Goal: Task Accomplishment & Management: Manage account settings

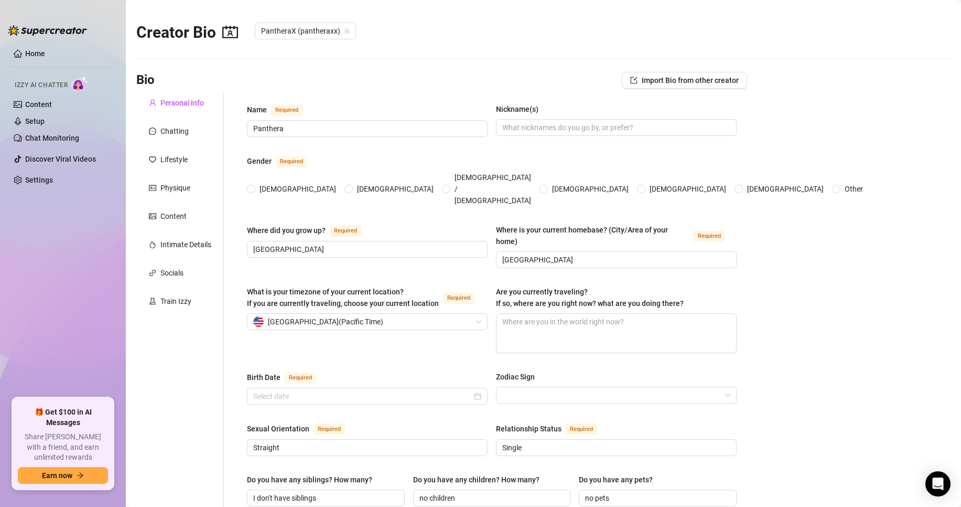
radio input "true"
type input "[DATE]"
click at [182, 247] on div "Intimate Details" at bounding box center [185, 245] width 51 height 12
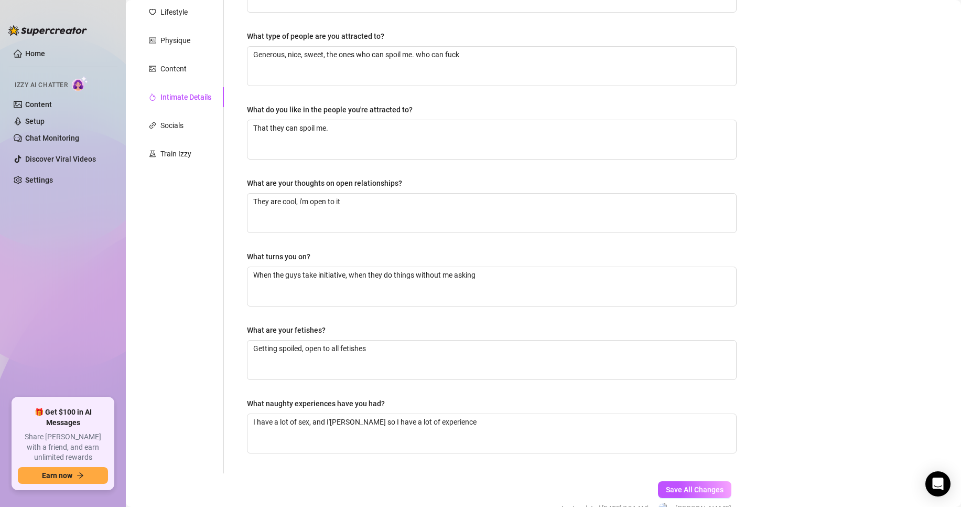
scroll to position [148, 0]
click at [37, 55] on link "Home" at bounding box center [35, 53] width 20 height 8
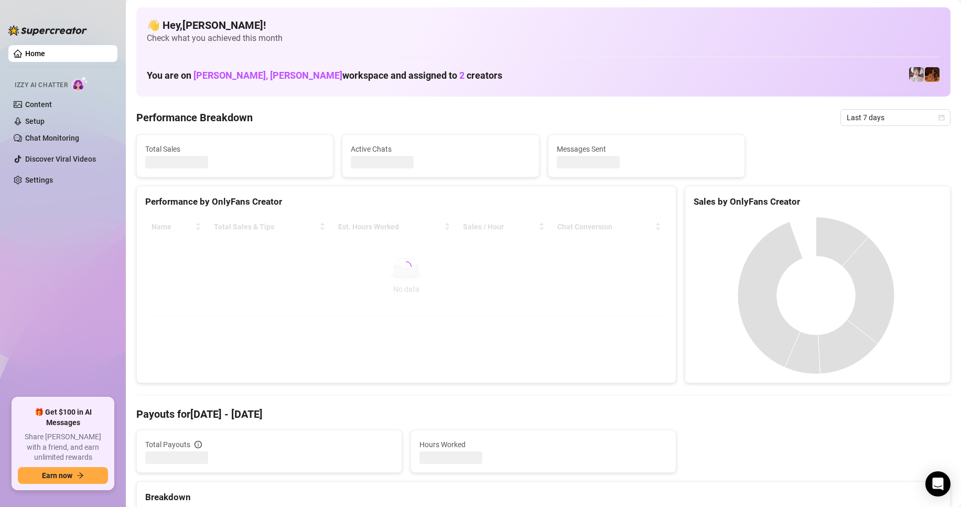
click at [33, 51] on link "Home" at bounding box center [35, 53] width 20 height 8
